Goal: Browse casually

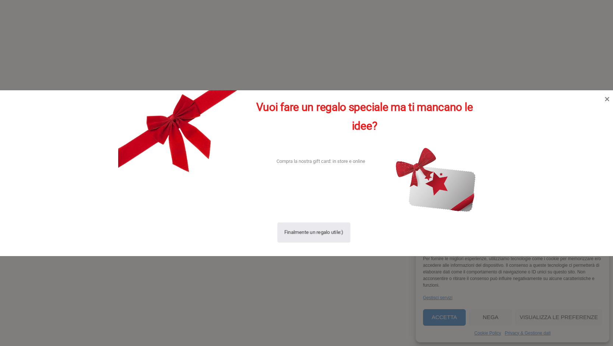
click at [325, 229] on div "Finalmente un regalo utile:)" at bounding box center [313, 232] width 59 height 20
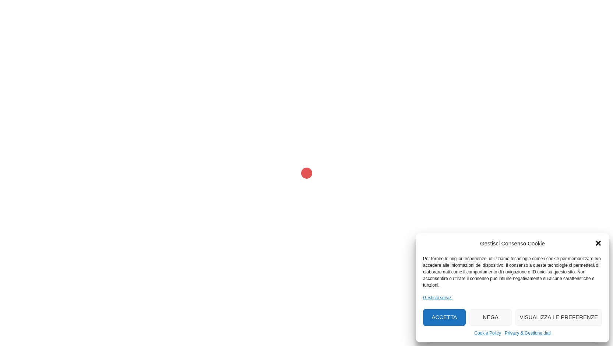
click at [486, 318] on button "Nega" at bounding box center [490, 317] width 43 height 17
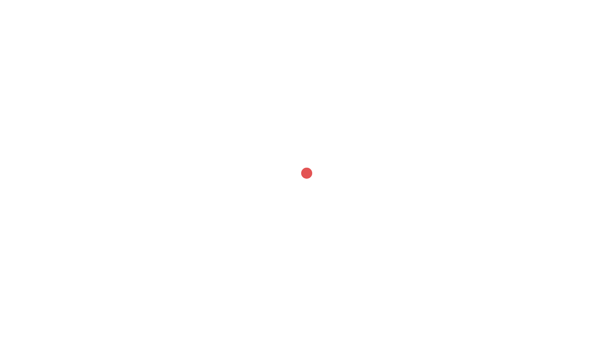
scroll to position [13, 0]
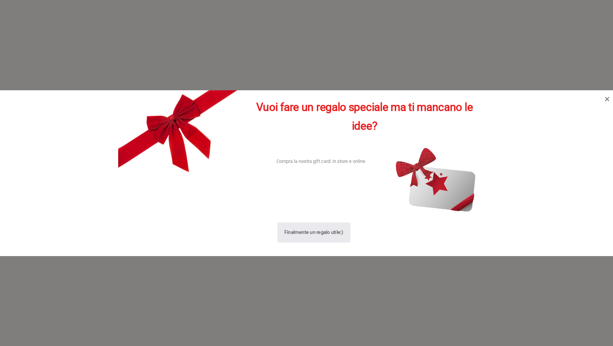
click at [314, 236] on div "Finalmente un regalo utile:)" at bounding box center [313, 232] width 59 height 20
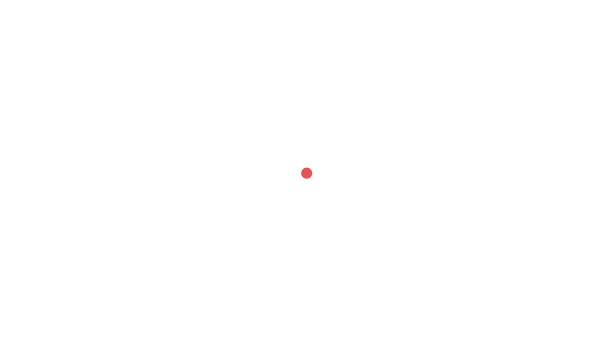
click at [305, 175] on div at bounding box center [306, 172] width 11 height 11
click at [305, 173] on div at bounding box center [306, 167] width 11 height 11
click at [305, 174] on div at bounding box center [306, 168] width 11 height 11
click at [305, 173] on div at bounding box center [306, 167] width 11 height 11
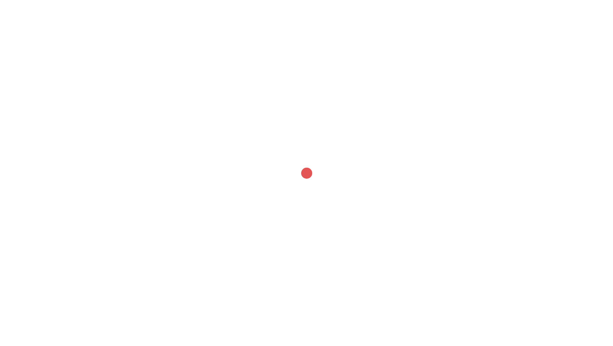
click at [305, 172] on div at bounding box center [306, 166] width 11 height 11
click at [305, 175] on div at bounding box center [306, 172] width 11 height 11
click at [305, 173] on div at bounding box center [306, 167] width 11 height 11
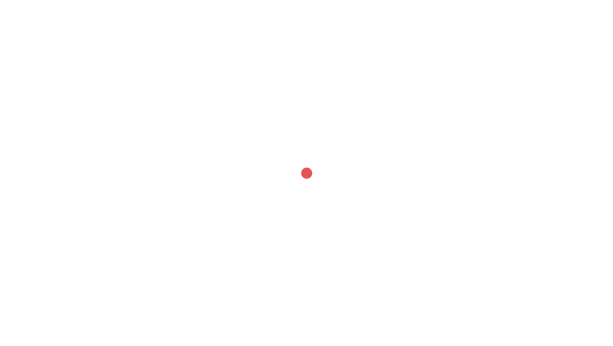
click at [305, 171] on div at bounding box center [306, 165] width 11 height 11
click at [305, 175] on div at bounding box center [306, 172] width 11 height 11
click at [305, 172] on div at bounding box center [306, 166] width 11 height 11
click at [305, 173] on div at bounding box center [306, 167] width 11 height 11
click at [305, 170] on div at bounding box center [306, 168] width 11 height 11
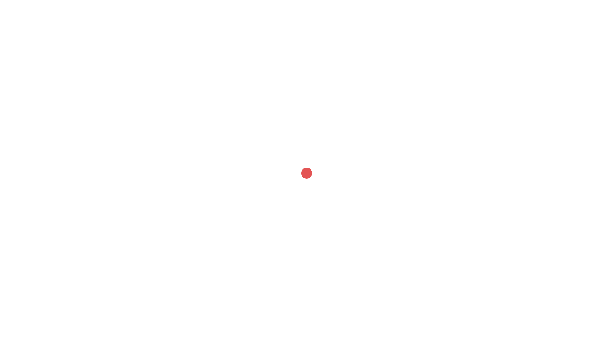
click at [173, 244] on div at bounding box center [306, 173] width 613 height 346
